Goal: Task Accomplishment & Management: Manage account settings

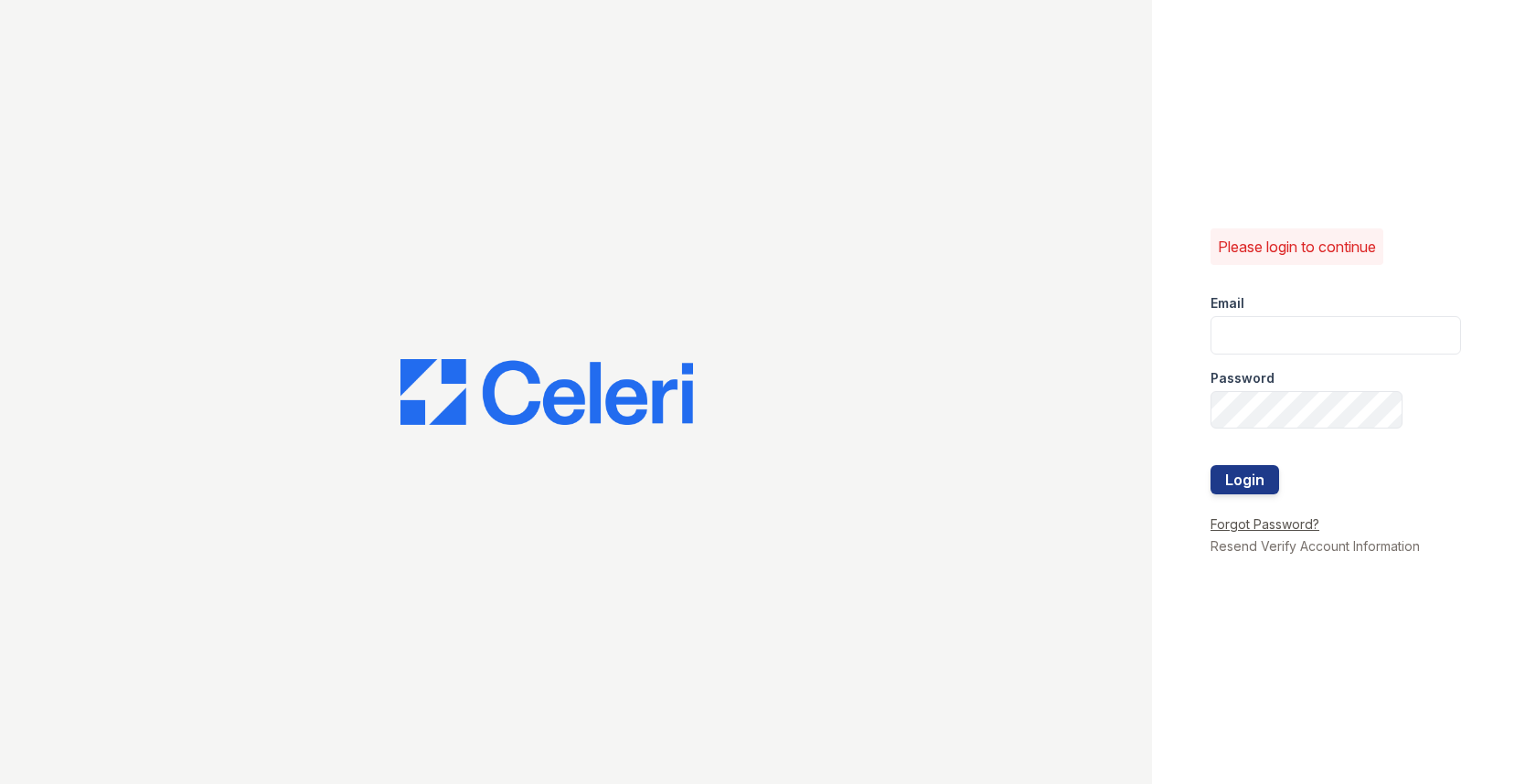
click at [1288, 518] on link "Forgot Password?" at bounding box center [1265, 524] width 109 height 16
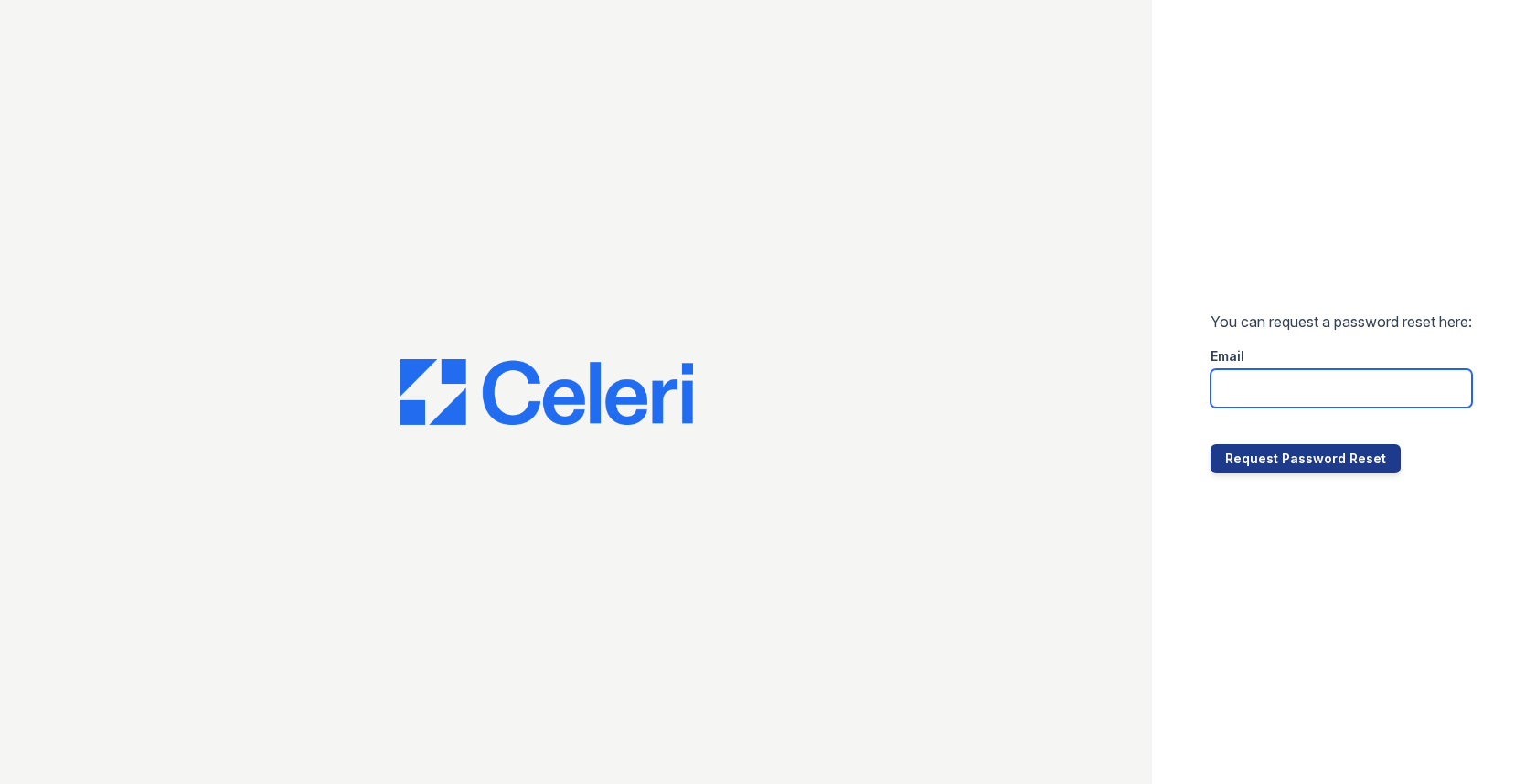
click at [1291, 401] on input "email" at bounding box center [1341, 388] width 262 height 38
paste input "[EMAIL_ADDRESS][DOMAIN_NAME]"
type input "[EMAIL_ADDRESS][DOMAIN_NAME]"
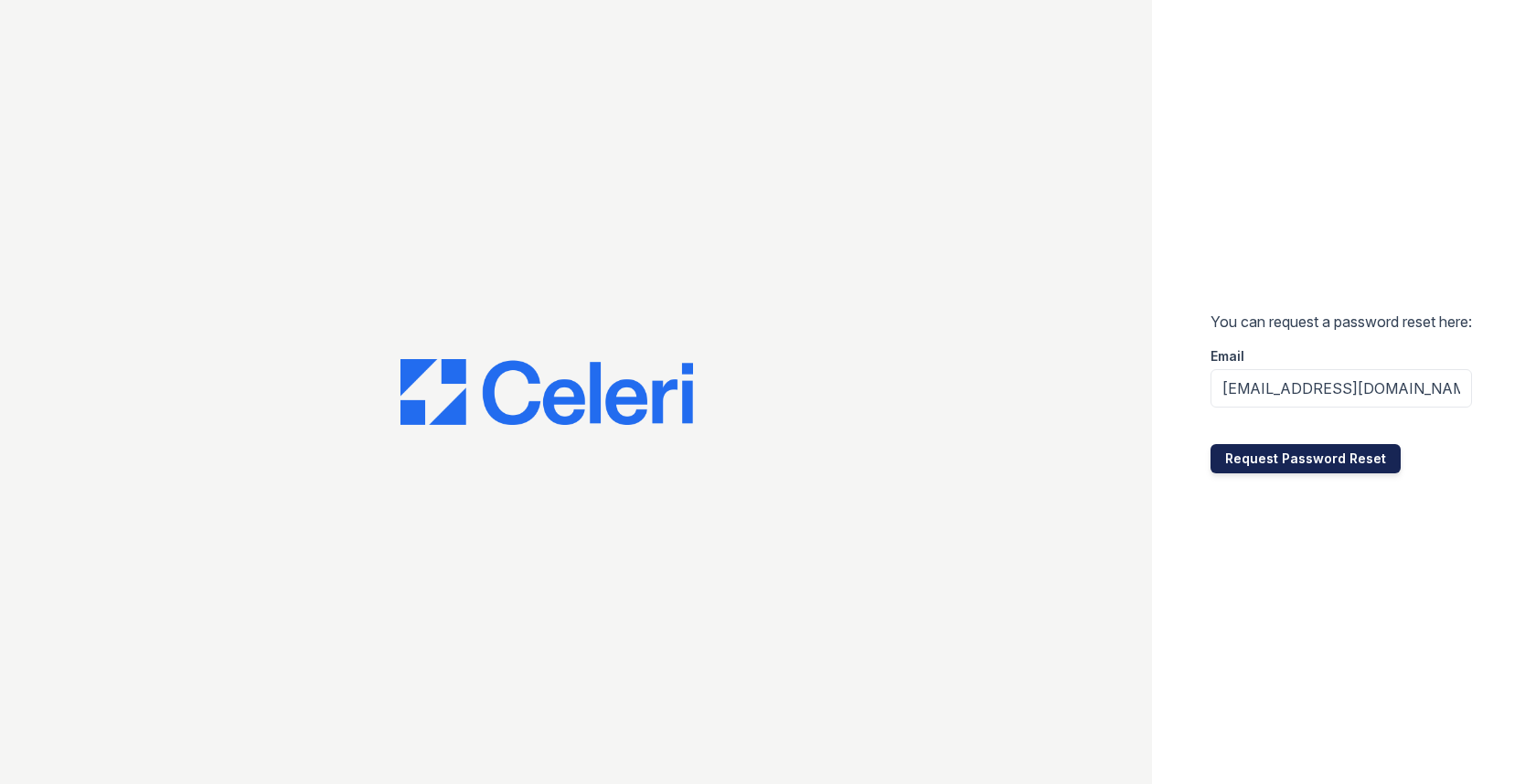
click at [1283, 466] on button "Request Password Reset" at bounding box center [1305, 459] width 190 height 29
